Goal: Use online tool/utility: Utilize a website feature to perform a specific function

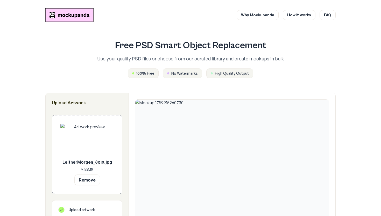
scroll to position [177, 48]
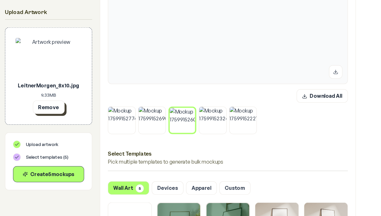
click at [74, 86] on button "Remove" at bounding box center [87, 86] width 26 height 11
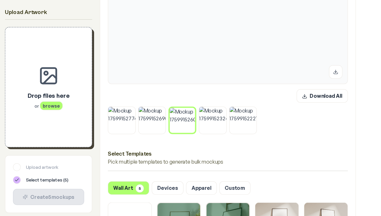
click at [80, 85] on span "browse" at bounding box center [89, 85] width 18 height 7
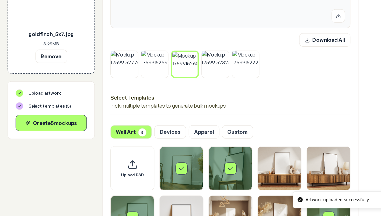
scroll to position [189, 0]
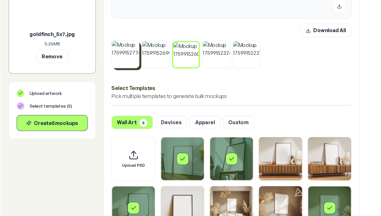
click at [154, 74] on icon at bounding box center [155, 75] width 3 height 3
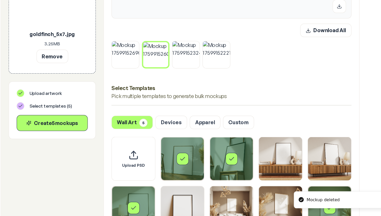
click at [154, 74] on icon at bounding box center [155, 75] width 3 height 3
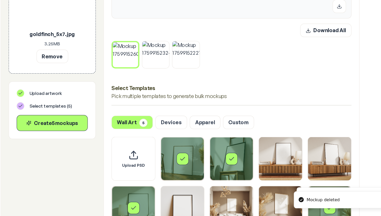
click at [154, 75] on icon at bounding box center [155, 76] width 3 height 3
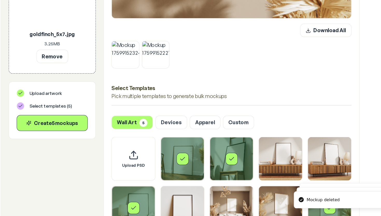
click at [154, 74] on icon at bounding box center [155, 75] width 3 height 3
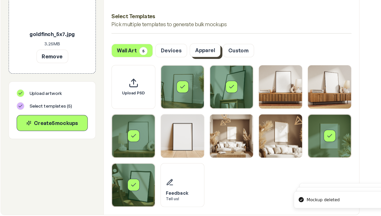
scroll to position [208, 0]
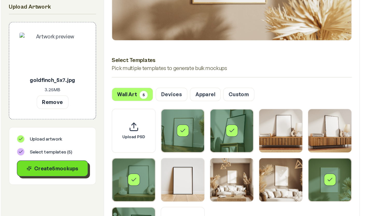
click at [63, 137] on div "Create 5 mockup s" at bounding box center [87, 140] width 49 height 6
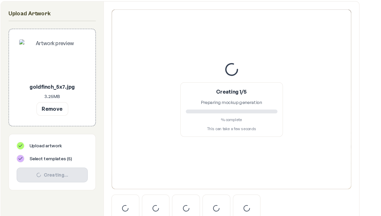
scroll to position [90, 0]
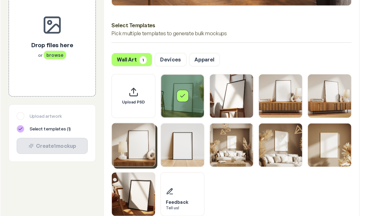
scroll to position [217, 0]
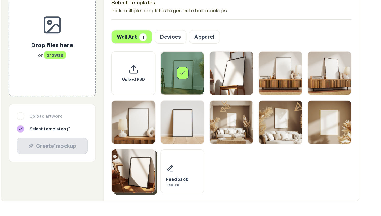
click at [135, 162] on img "Select template Framed Poster 10" at bounding box center [152, 179] width 35 height 35
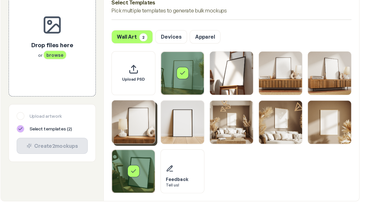
click at [135, 122] on img "Select template Framed Poster 5" at bounding box center [152, 139] width 35 height 35
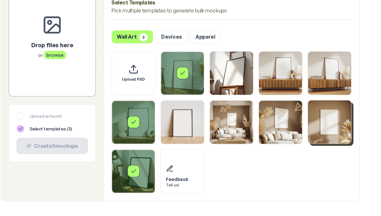
click at [294, 122] on img "Select template Framed Poster 9" at bounding box center [311, 139] width 35 height 35
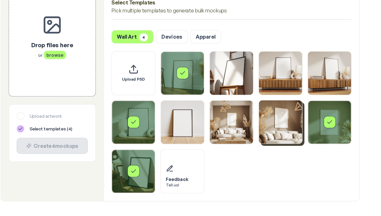
click at [254, 122] on img "Select template Framed Poster 8" at bounding box center [271, 139] width 35 height 35
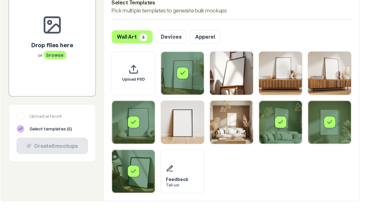
click at [254, 123] on div "Select template Framed Poster 8" at bounding box center [271, 140] width 35 height 35
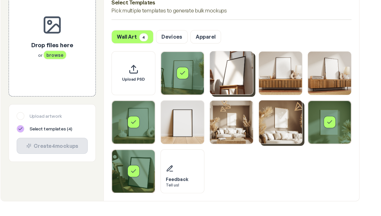
click at [215, 83] on img "Select template Framed Poster 2" at bounding box center [232, 100] width 35 height 35
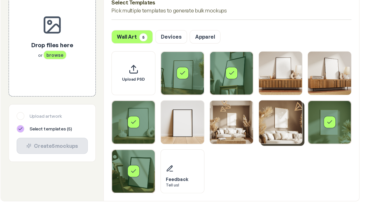
click at [135, 123] on div "Select template Framed Poster 5" at bounding box center [152, 140] width 35 height 35
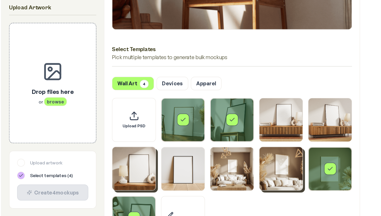
scroll to position [208, 0]
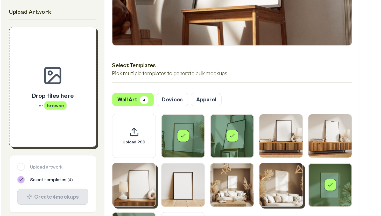
click at [80, 83] on span "browse" at bounding box center [89, 85] width 18 height 7
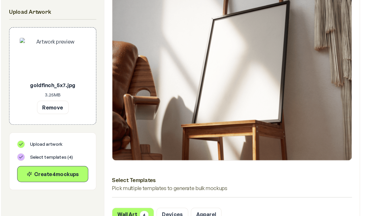
scroll to position [99, 0]
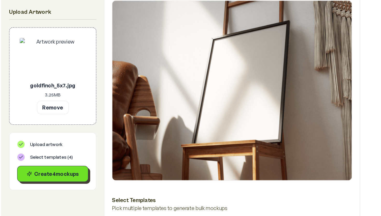
click at [63, 141] on div "Create 4 mockup s" at bounding box center [87, 140] width 49 height 6
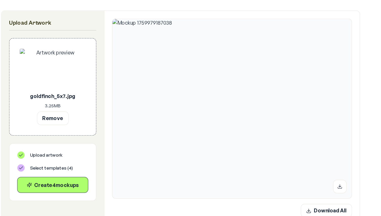
scroll to position [83, 0]
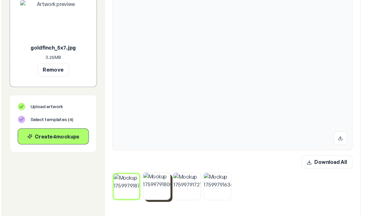
click at [160, 180] on img at bounding box center [171, 191] width 22 height 22
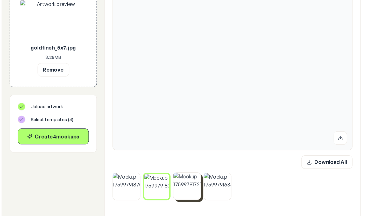
click at [184, 180] on img at bounding box center [195, 191] width 22 height 22
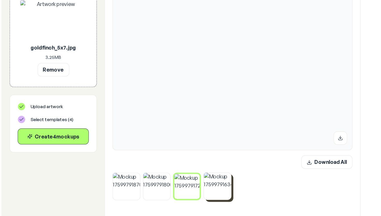
click at [209, 180] on img at bounding box center [220, 191] width 22 height 22
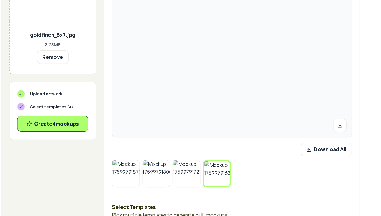
scroll to position [94, 0]
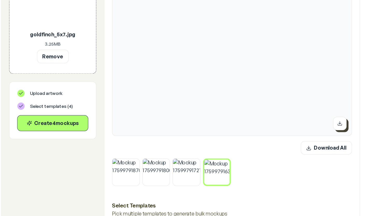
click at [317, 139] on icon at bounding box center [319, 141] width 4 height 4
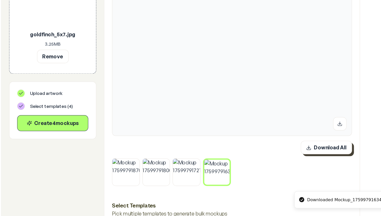
click at [288, 155] on button "Download All" at bounding box center [308, 160] width 41 height 11
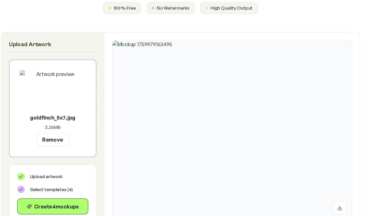
scroll to position [63, 0]
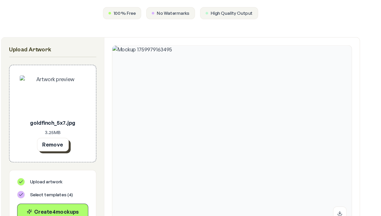
click at [74, 114] on button "Remove" at bounding box center [87, 116] width 26 height 11
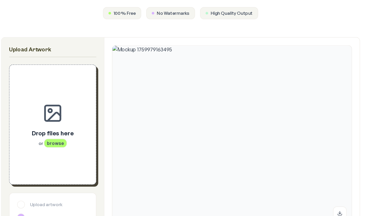
click at [80, 116] on span "browse" at bounding box center [89, 115] width 18 height 7
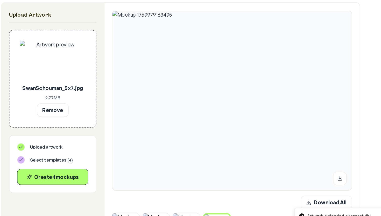
scroll to position [166, 0]
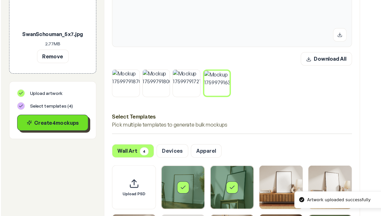
click at [58, 134] on button "Create 4 mockup s" at bounding box center [87, 140] width 58 height 13
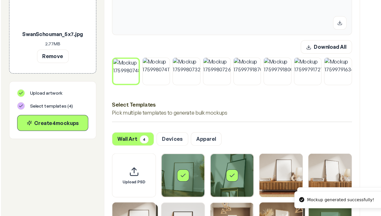
scroll to position [188, 0]
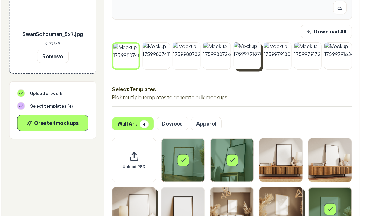
click at [252, 75] on icon at bounding box center [253, 76] width 3 height 3
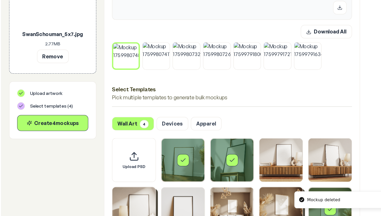
click at [252, 75] on icon at bounding box center [253, 76] width 3 height 3
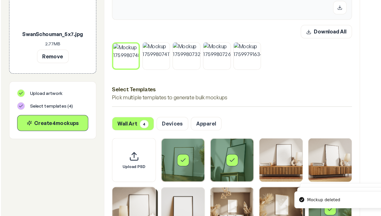
click at [252, 75] on icon at bounding box center [253, 76] width 3 height 3
click at [288, 61] on button "Download All" at bounding box center [308, 66] width 41 height 11
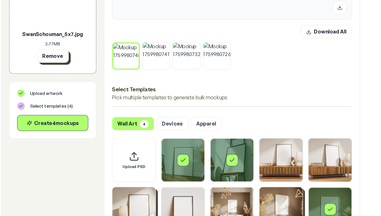
click at [74, 81] on button "Remove" at bounding box center [87, 86] width 26 height 11
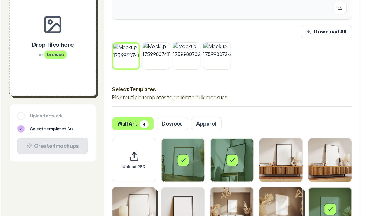
click at [80, 82] on span "browse" at bounding box center [89, 85] width 18 height 7
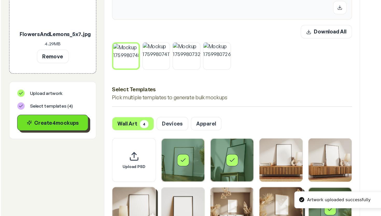
click at [63, 137] on div "Create 4 mockup s" at bounding box center [87, 140] width 49 height 6
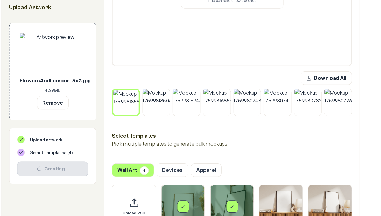
scroll to position [187, 0]
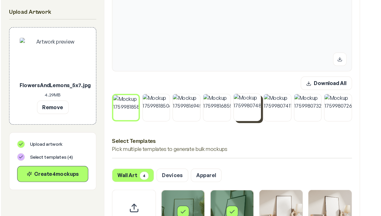
click at [253, 78] on icon at bounding box center [254, 77] width 2 height 2
click at [253, 78] on icon at bounding box center [254, 78] width 2 height 2
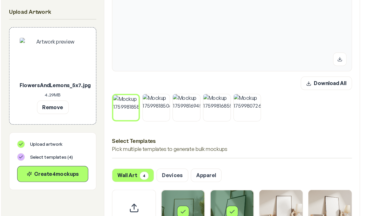
click at [253, 78] on icon at bounding box center [254, 78] width 2 height 2
click at [288, 69] on button "Download All" at bounding box center [308, 67] width 41 height 11
click at [74, 86] on button "Remove" at bounding box center [87, 86] width 26 height 11
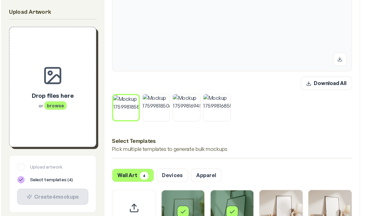
click at [80, 85] on span "browse" at bounding box center [89, 85] width 18 height 7
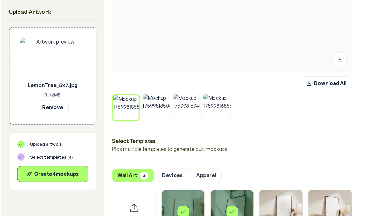
click at [154, 78] on icon at bounding box center [155, 79] width 2 height 2
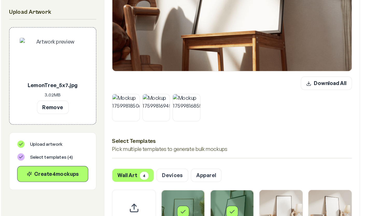
click at [154, 78] on icon at bounding box center [155, 77] width 3 height 3
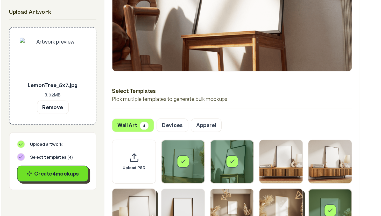
click at [63, 142] on div "Create 4 mockup s" at bounding box center [87, 140] width 49 height 6
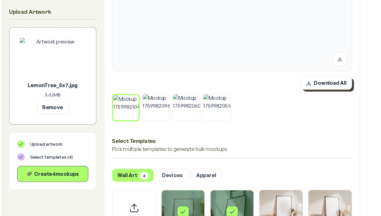
click at [288, 67] on button "Download All" at bounding box center [308, 67] width 41 height 11
click at [154, 77] on icon at bounding box center [155, 78] width 3 height 3
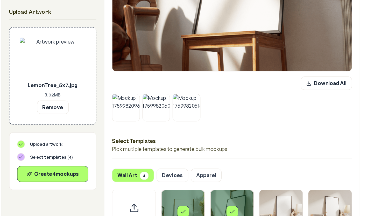
click at [154, 77] on icon at bounding box center [155, 77] width 3 height 3
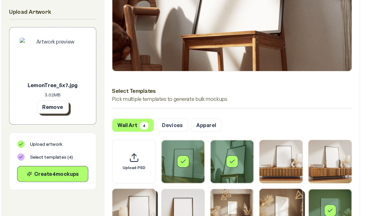
click at [74, 85] on button "Remove" at bounding box center [87, 86] width 26 height 11
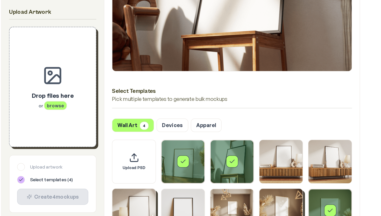
click at [80, 84] on span "browse" at bounding box center [89, 85] width 18 height 7
click at [79, 64] on icon at bounding box center [87, 61] width 17 height 17
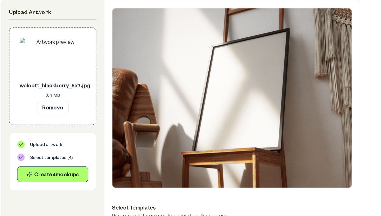
scroll to position [92, 0]
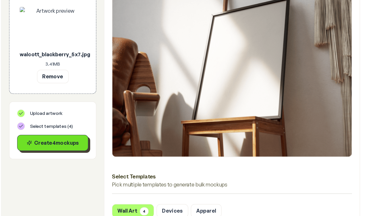
click at [63, 139] on div "Create 4 mockup s" at bounding box center [87, 142] width 49 height 6
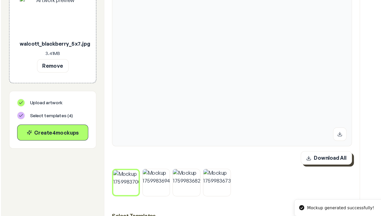
click at [288, 157] on button "Download All" at bounding box center [308, 162] width 41 height 11
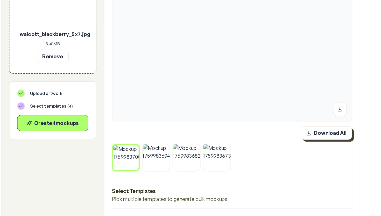
click at [288, 143] on button "Download All" at bounding box center [308, 148] width 41 height 11
click at [74, 81] on button "Remove" at bounding box center [87, 86] width 26 height 11
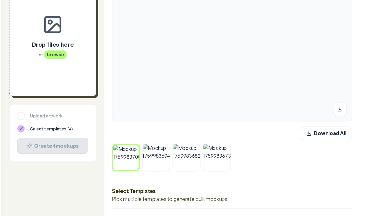
click at [152, 157] on button at bounding box center [155, 160] width 7 height 7
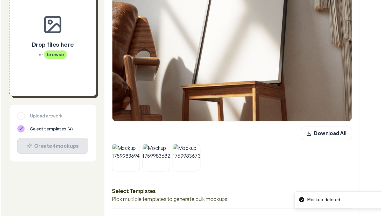
click at [153, 156] on button at bounding box center [156, 159] width 7 height 7
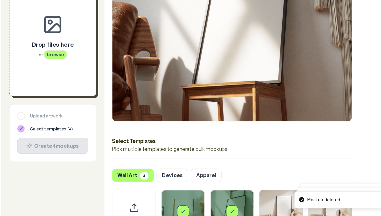
click at [80, 82] on span "browse" at bounding box center [89, 85] width 18 height 7
click at [60, 51] on div "Drop files here or browse" at bounding box center [86, 70] width 53 height 80
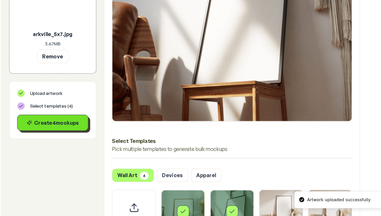
click at [63, 137] on div "Create 4 mockup s" at bounding box center [87, 140] width 49 height 6
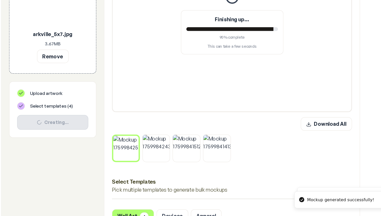
scroll to position [114, 0]
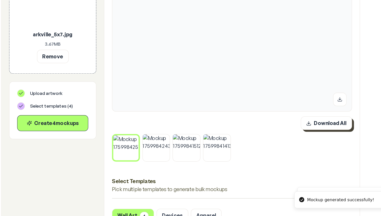
click at [288, 135] on button "Download All" at bounding box center [308, 140] width 41 height 11
